Goal: Find specific page/section: Find specific page/section

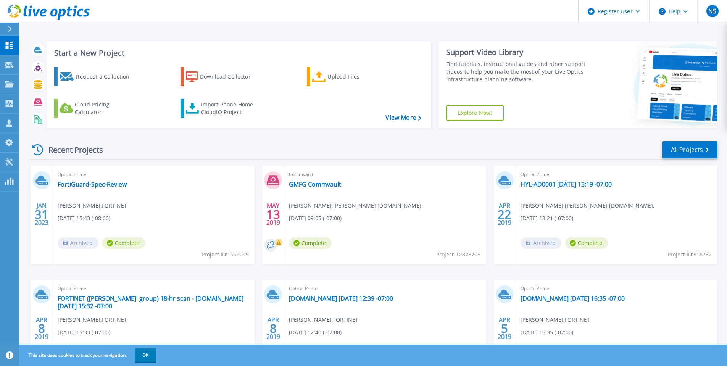
click at [9, 32] on icon at bounding box center [10, 29] width 4 height 6
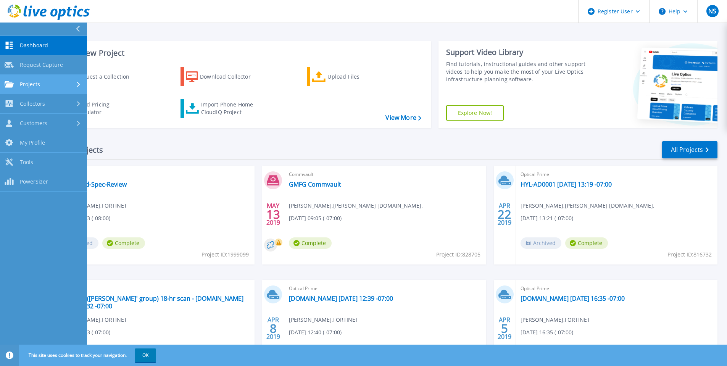
click at [38, 85] on span "Projects" at bounding box center [30, 84] width 20 height 7
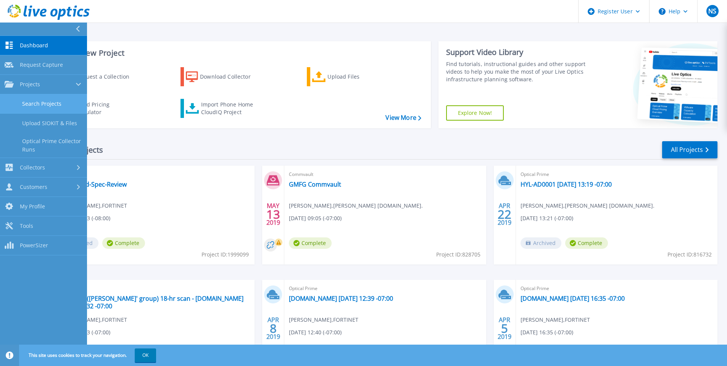
click at [40, 102] on link "Search Projects" at bounding box center [43, 103] width 87 height 19
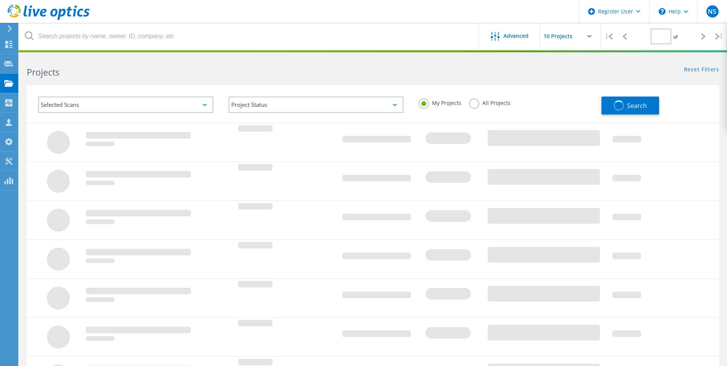
type input "1"
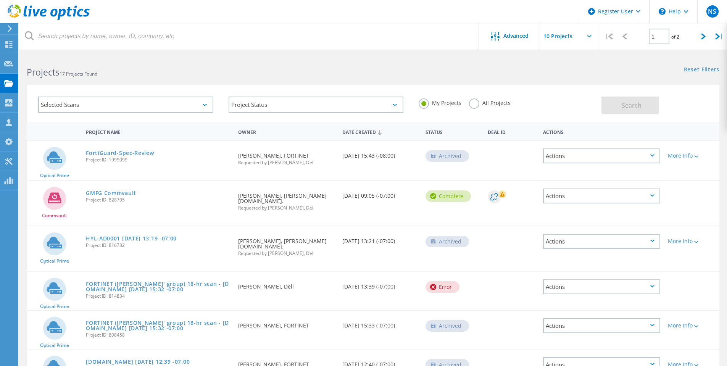
click at [476, 105] on label "All Projects" at bounding box center [490, 101] width 42 height 7
click at [0, 0] on input "All Projects" at bounding box center [0, 0] width 0 height 0
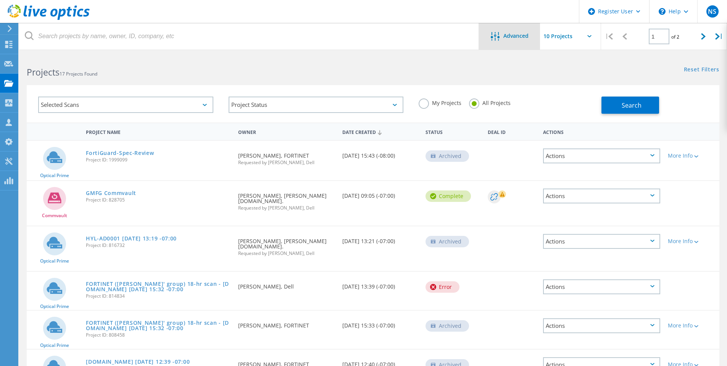
click at [522, 38] on span "Advanced" at bounding box center [515, 35] width 25 height 5
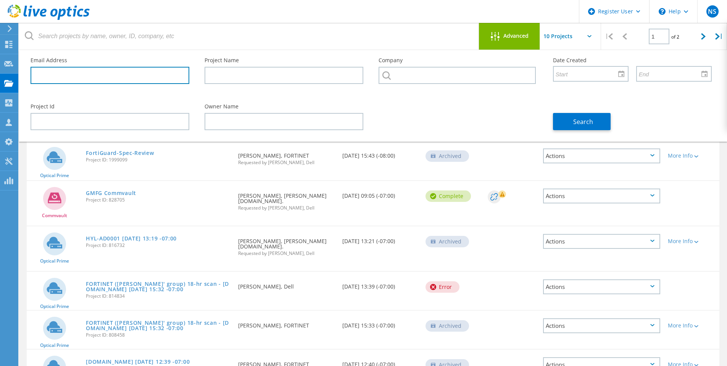
click at [61, 77] on input "text" at bounding box center [110, 75] width 159 height 17
type input "[EMAIL_ADDRESS][DOMAIN_NAME]"
